Goal: Transaction & Acquisition: Book appointment/travel/reservation

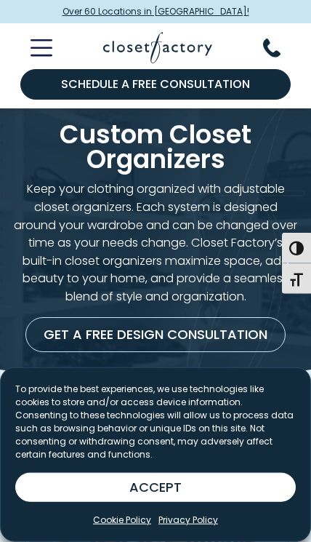
scroll to position [11, 0]
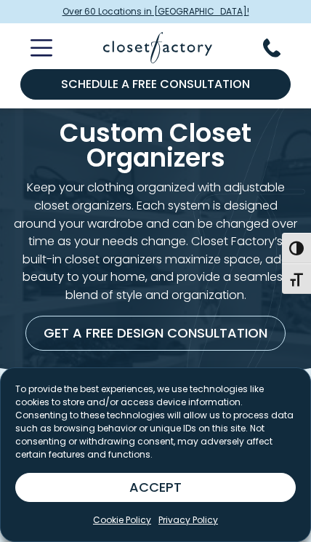
click at [47, 48] on icon "Toggle Mobile Menu" at bounding box center [41, 48] width 20 height 0
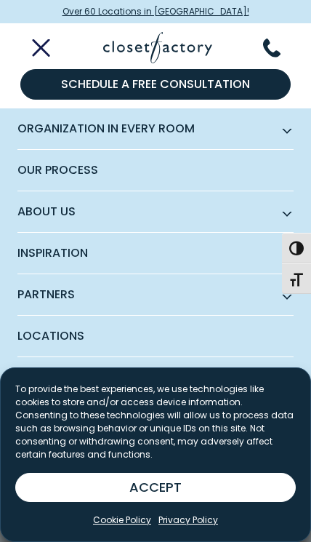
click at [290, 128] on span "Subnav Button - Organization in Every Room" at bounding box center [287, 128] width 7 height 7
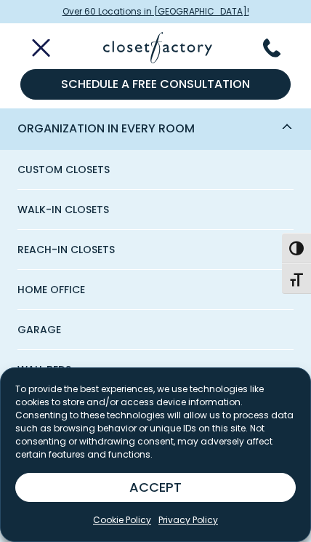
click at [108, 173] on link "Custom Closets" at bounding box center [155, 170] width 276 height 40
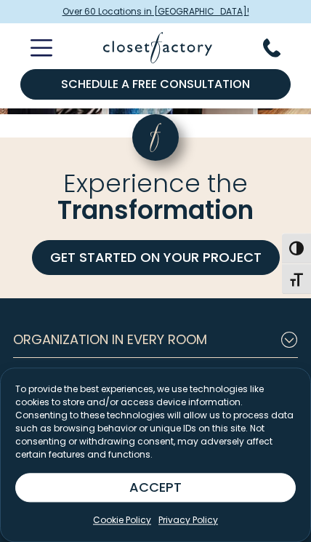
scroll to position [5053, 0]
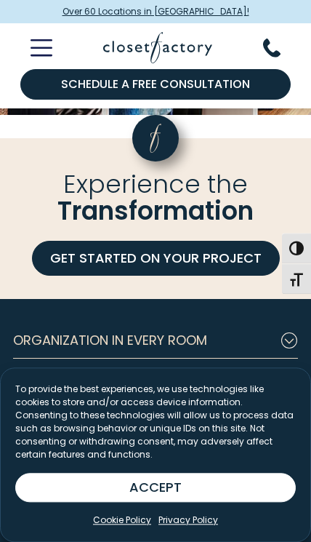
click at [219, 276] on link "GET STARTED ON YOUR PROJECT" at bounding box center [156, 258] width 248 height 35
click at [45, 41] on line "Toggle Mobile Menu" at bounding box center [41, 41] width 20 height 0
click at [50, 50] on icon "Toggle Mobile Menu" at bounding box center [42, 47] width 22 height 17
click at [49, 47] on icon "Toggle Mobile Menu" at bounding box center [42, 47] width 22 height 17
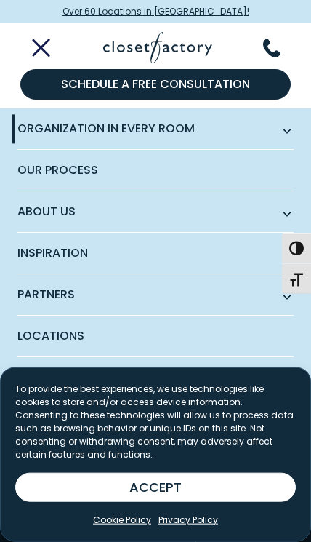
scroll to position [5066, 0]
